Goal: Task Accomplishment & Management: Manage account settings

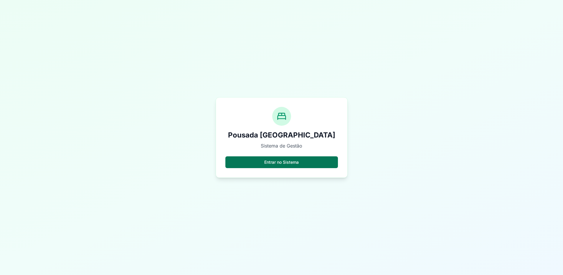
click at [288, 164] on button "Entrar no Sistema" at bounding box center [282, 163] width 113 height 12
